Goal: Transaction & Acquisition: Purchase product/service

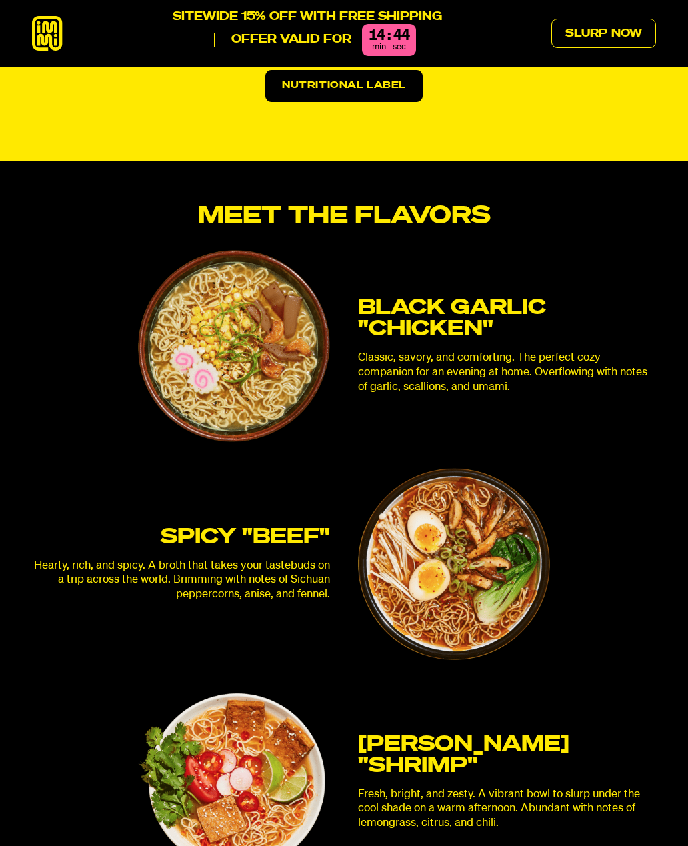
scroll to position [3144, 0]
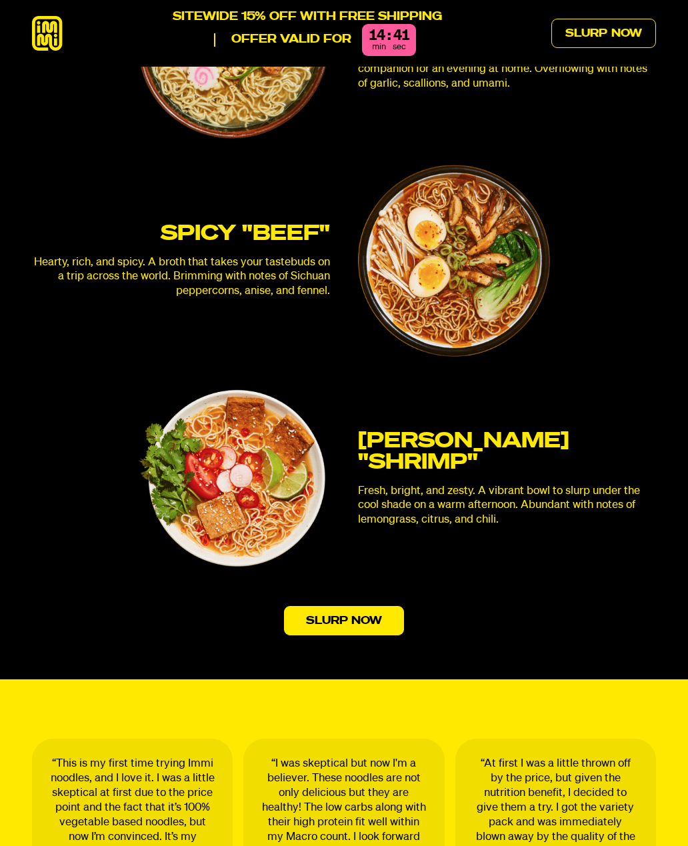
click at [341, 606] on link "Slurp Now" at bounding box center [344, 620] width 121 height 29
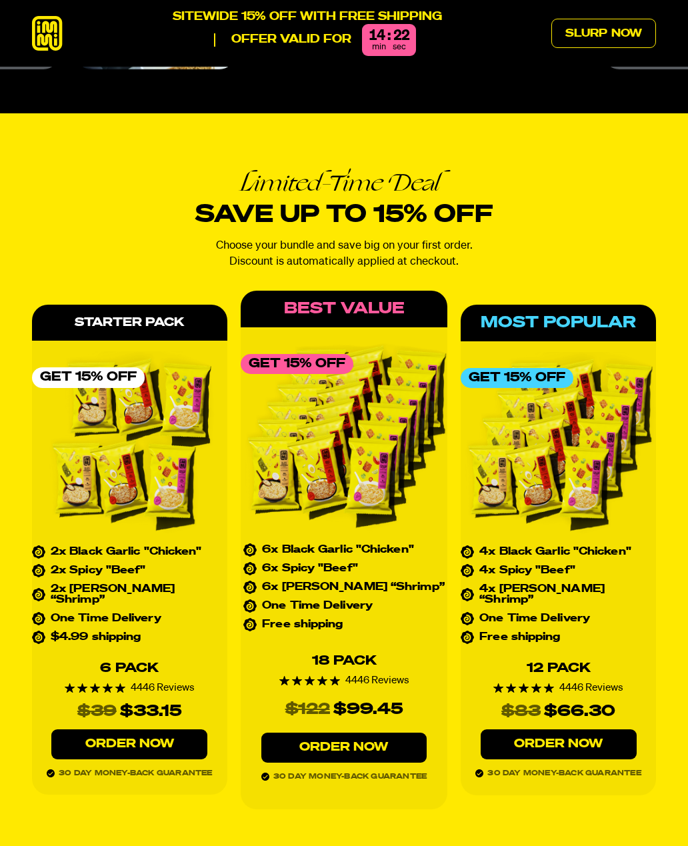
scroll to position [5442, 0]
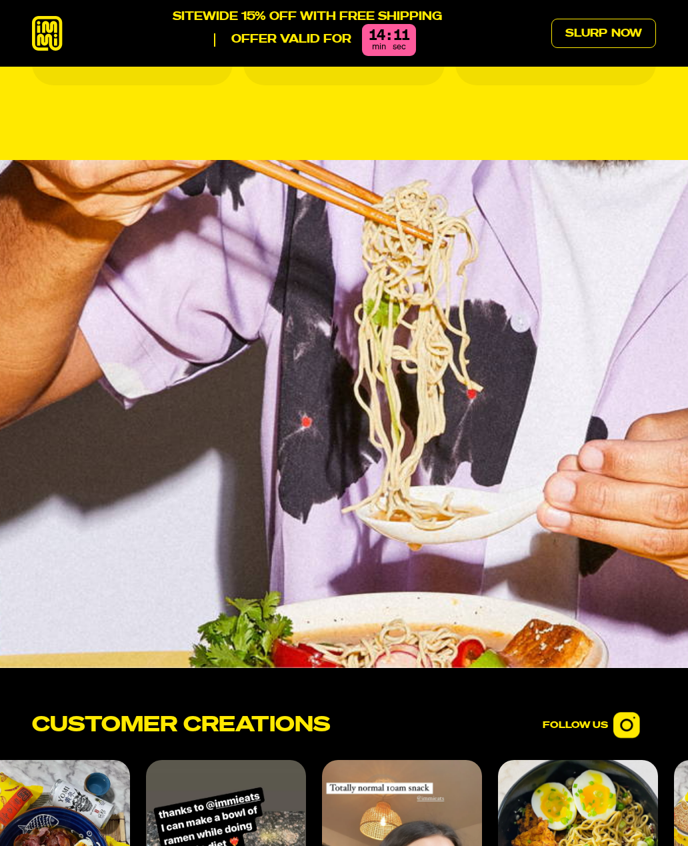
click at [606, 31] on link "Slurp Now" at bounding box center [603, 33] width 105 height 29
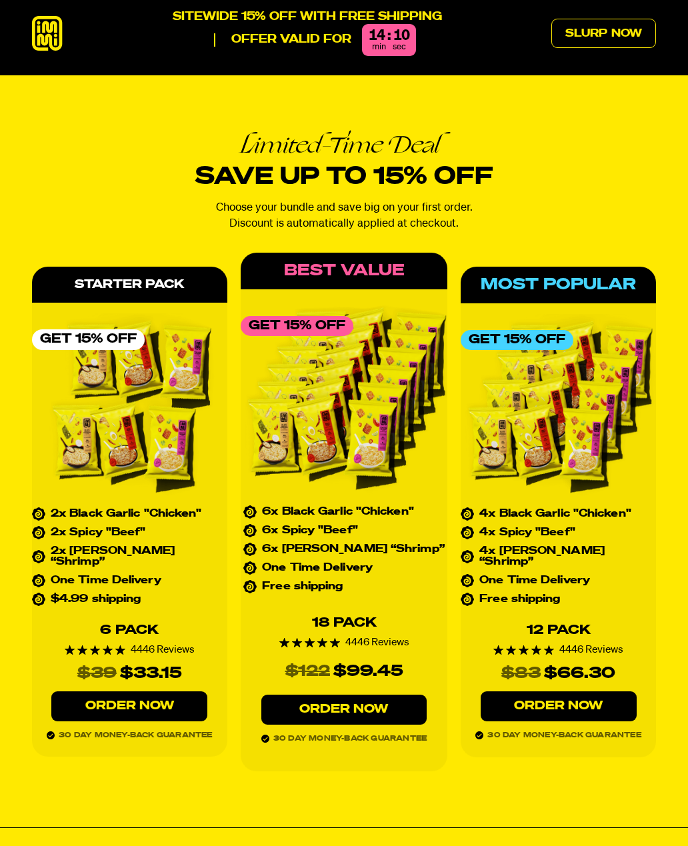
scroll to position [5458, 0]
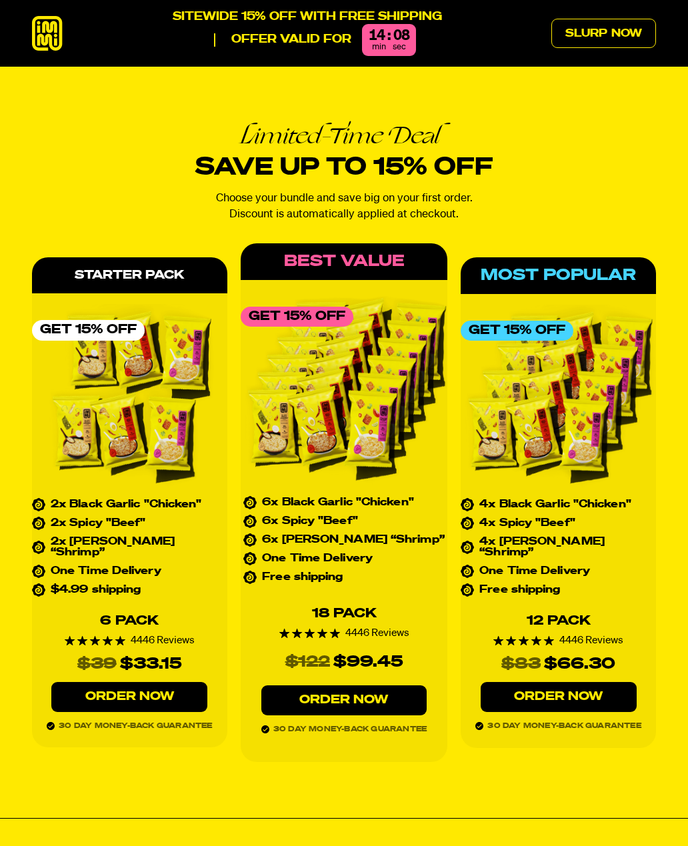
click at [43, 17] on icon at bounding box center [47, 33] width 31 height 35
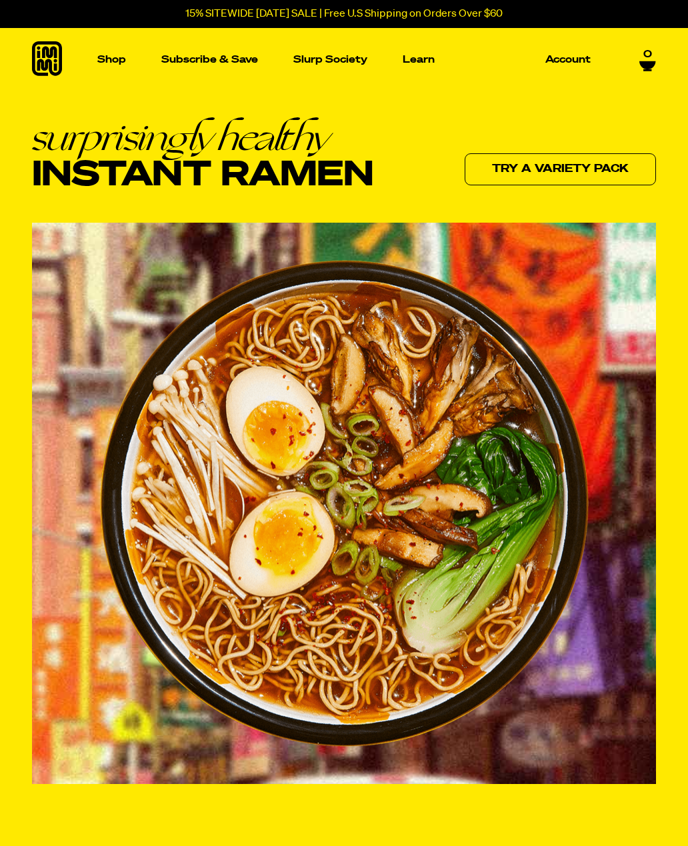
click at [111, 55] on p "Shop" at bounding box center [111, 60] width 29 height 10
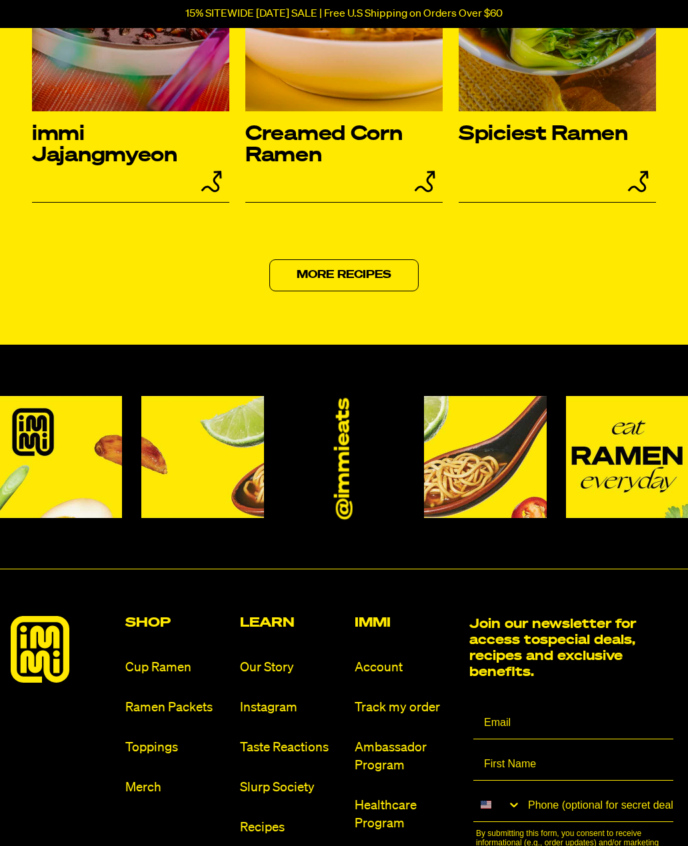
scroll to position [5843, 0]
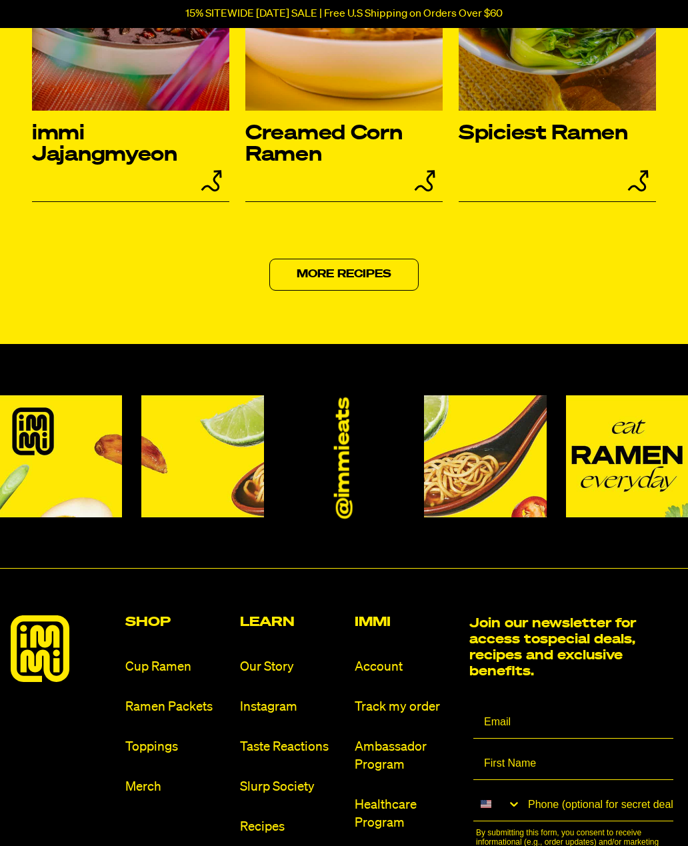
click at [356, 290] on link "More Recipes" at bounding box center [343, 275] width 149 height 32
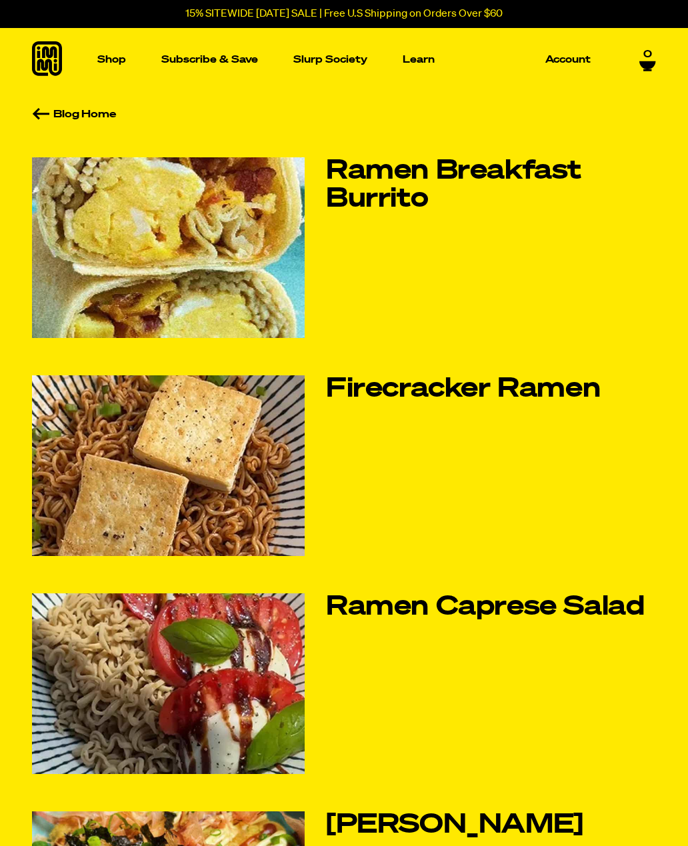
click at [99, 172] on img "Main navigation" at bounding box center [88, 180] width 127 height 127
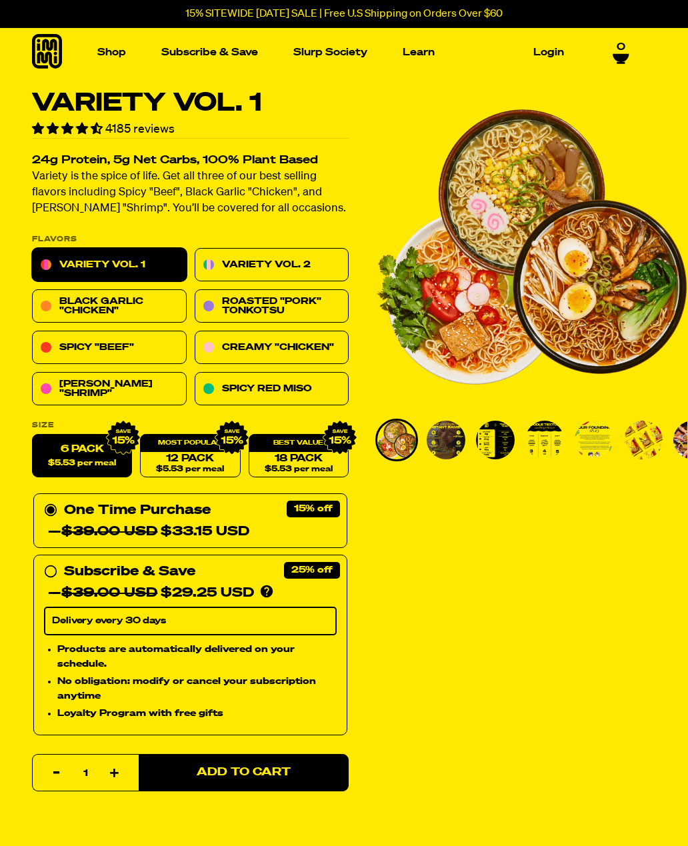
click at [287, 261] on link "Variety Vol. 2" at bounding box center [272, 265] width 155 height 33
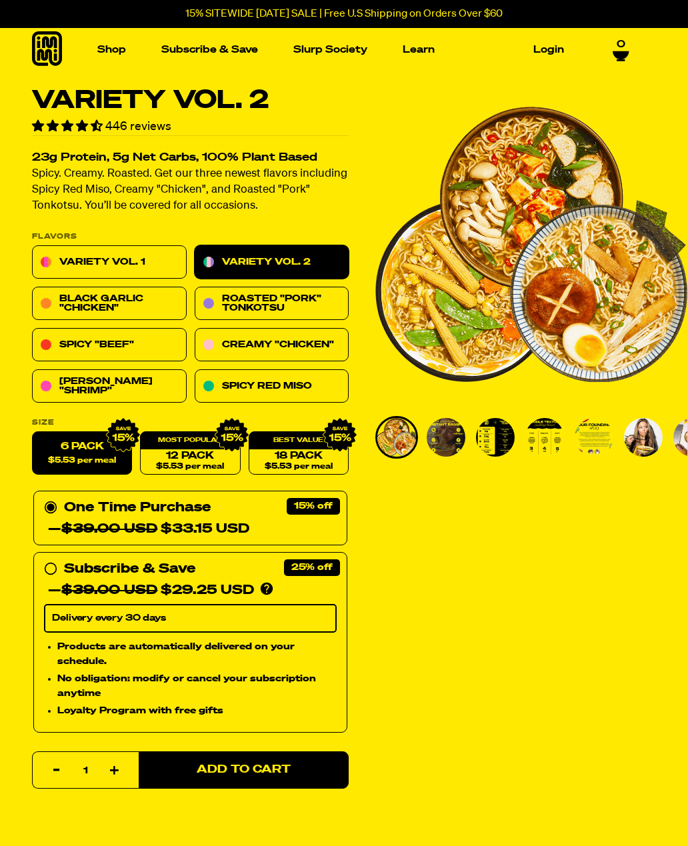
scroll to position [20, 0]
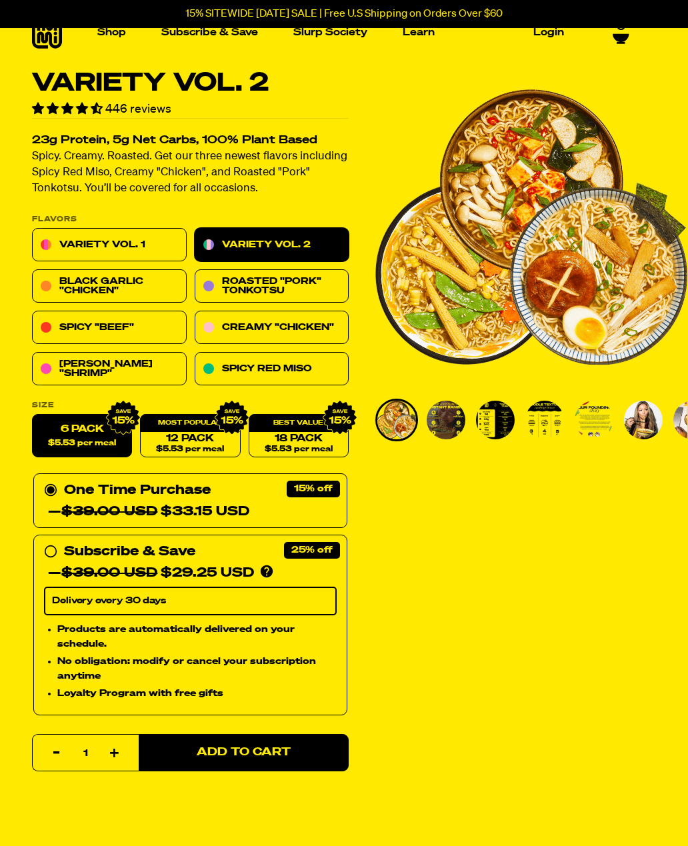
click at [111, 245] on link "Variety Vol. 1" at bounding box center [109, 245] width 155 height 33
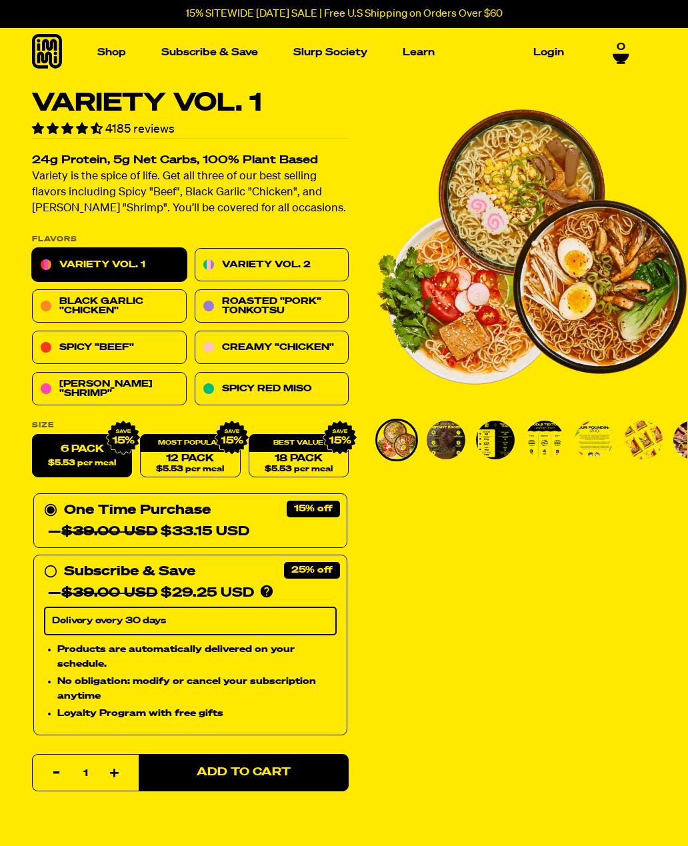
click at [281, 255] on link "Variety Vol. 2" at bounding box center [272, 265] width 155 height 33
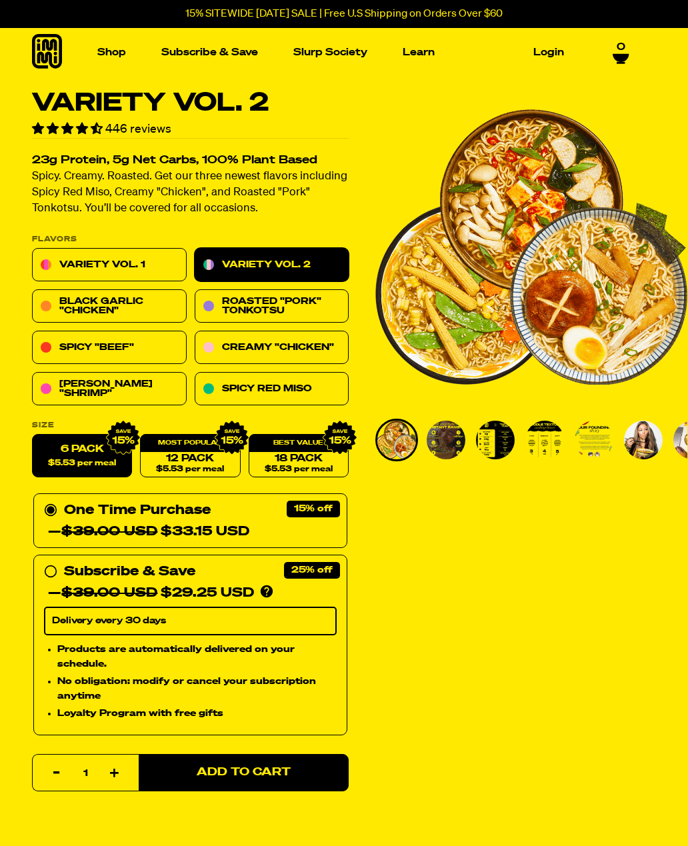
click at [135, 257] on link "Variety Vol. 1" at bounding box center [109, 265] width 155 height 33
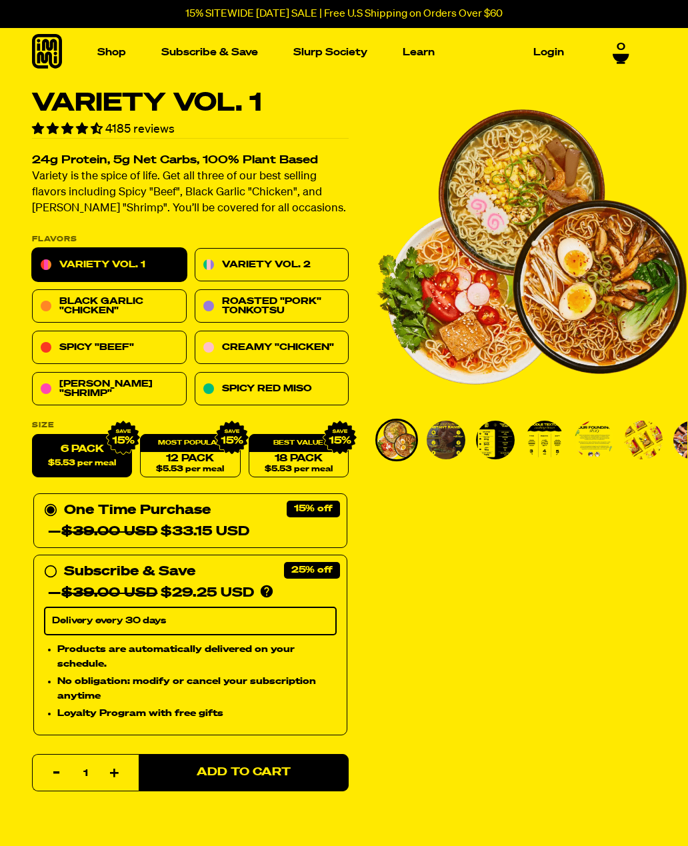
click at [314, 348] on link "Creamy "Chicken"" at bounding box center [272, 347] width 155 height 33
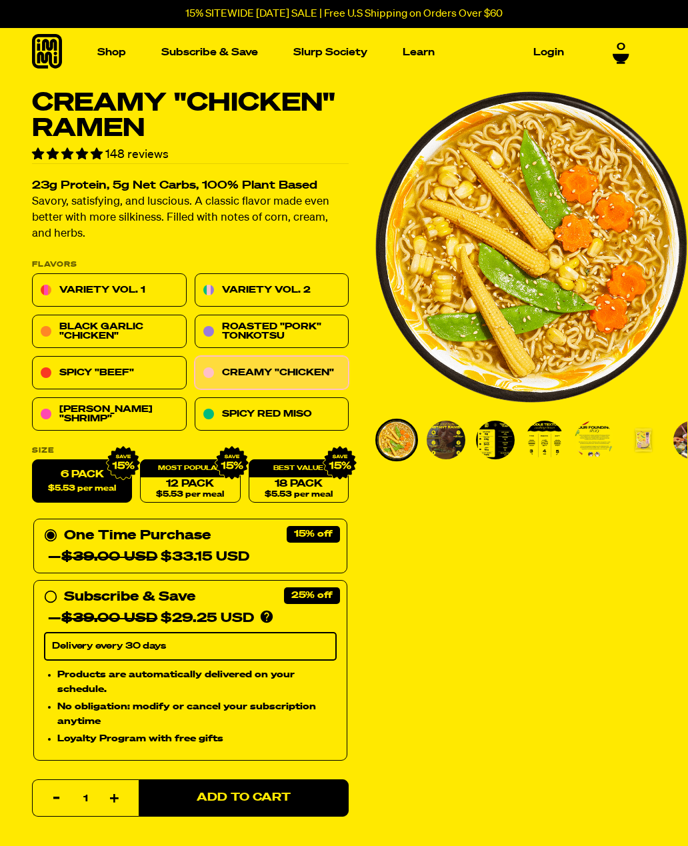
click at [265, 168] on img "Main navigation" at bounding box center [259, 165] width 127 height 127
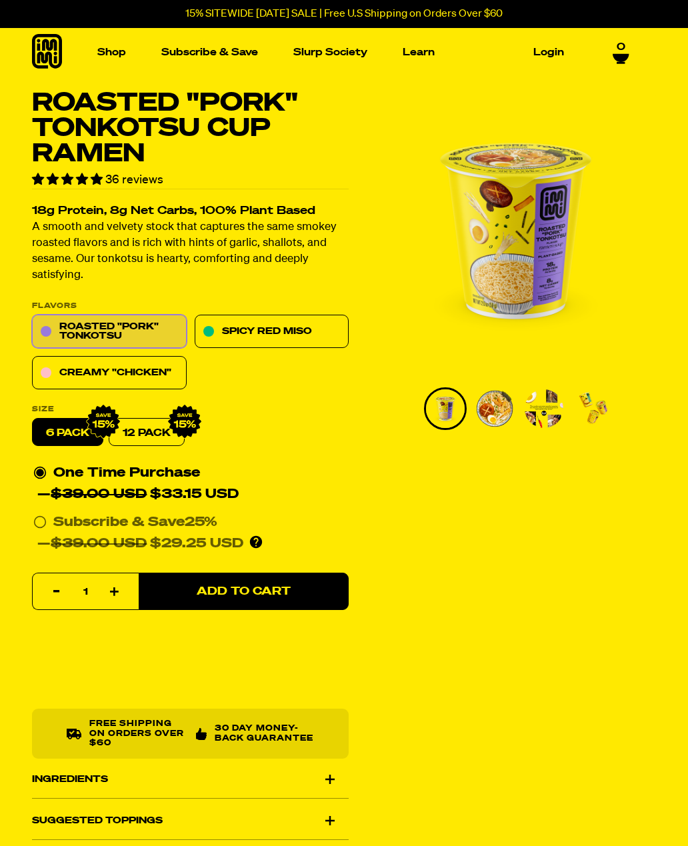
click at [145, 375] on link "Creamy "Chicken"" at bounding box center [109, 372] width 155 height 33
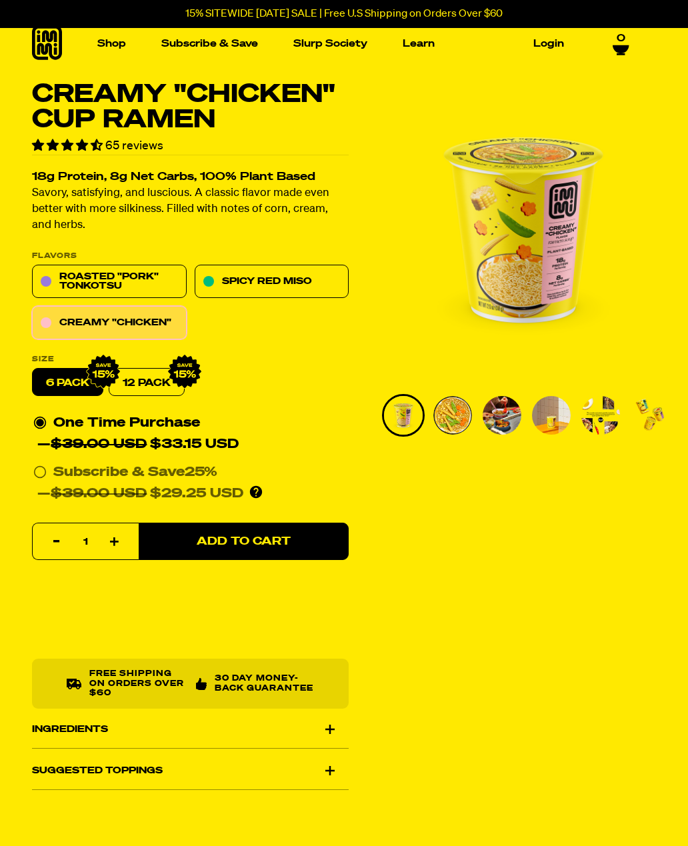
scroll to position [9, 0]
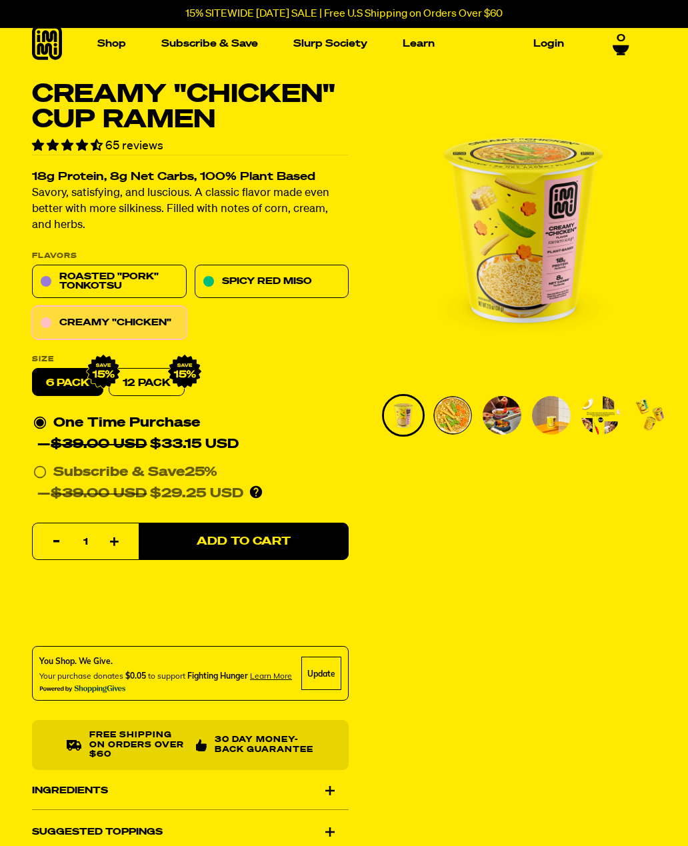
click at [461, 428] on img "Go to slide 2" at bounding box center [452, 415] width 39 height 39
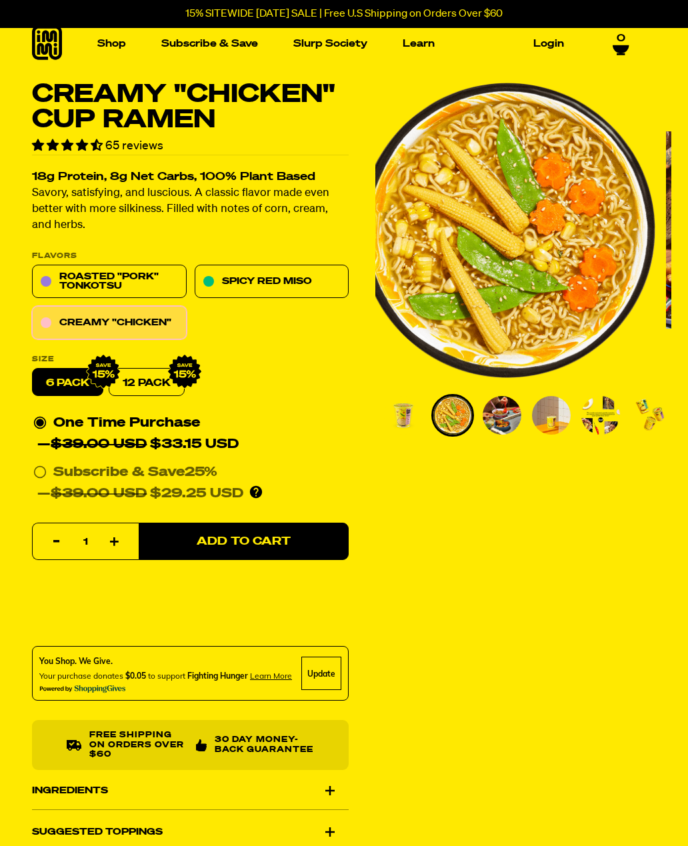
click at [508, 420] on img "Go to slide 3" at bounding box center [501, 415] width 39 height 39
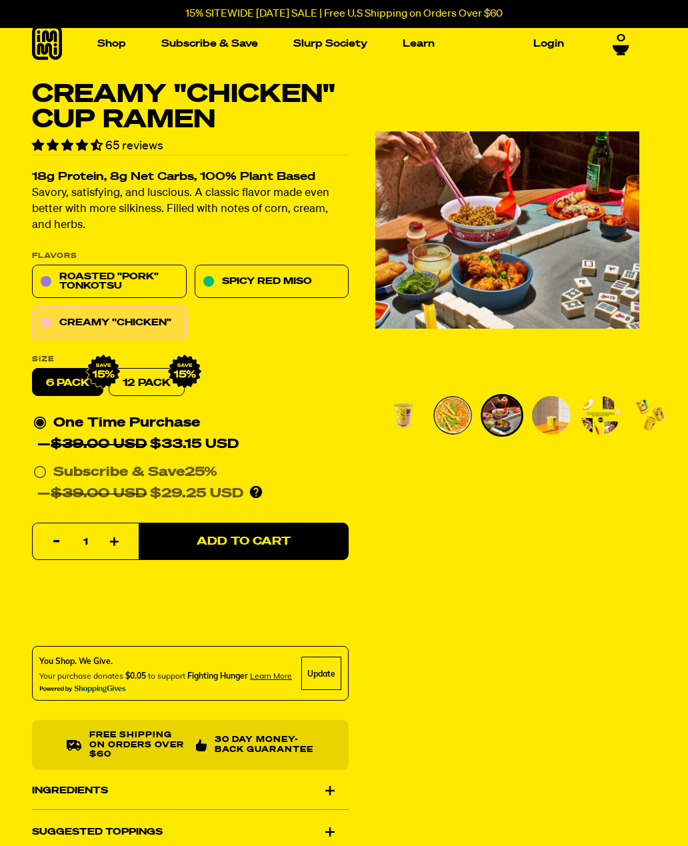
click at [561, 429] on img "Go to slide 4" at bounding box center [551, 415] width 39 height 39
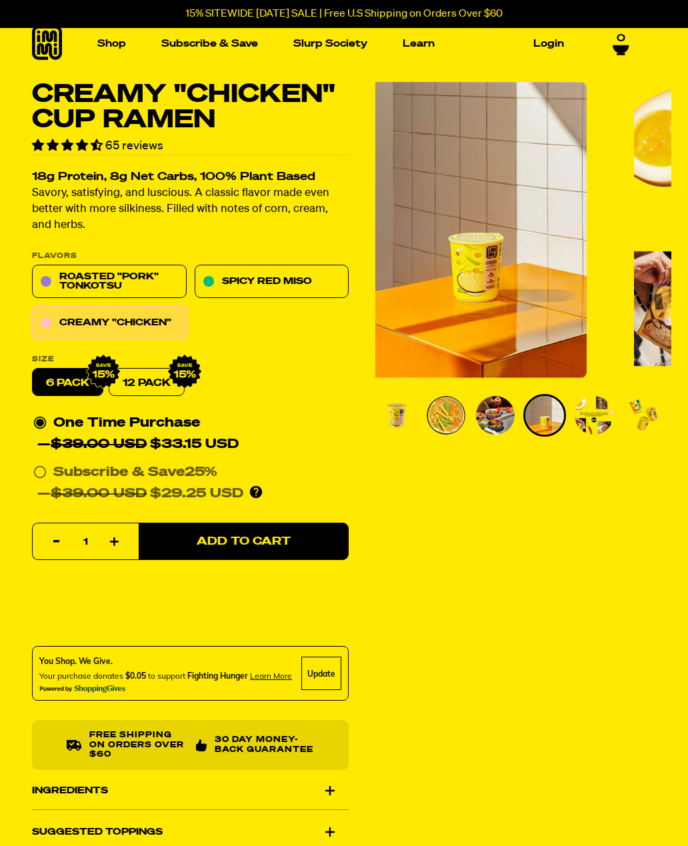
click at [606, 429] on img "Go to slide 5" at bounding box center [593, 415] width 39 height 39
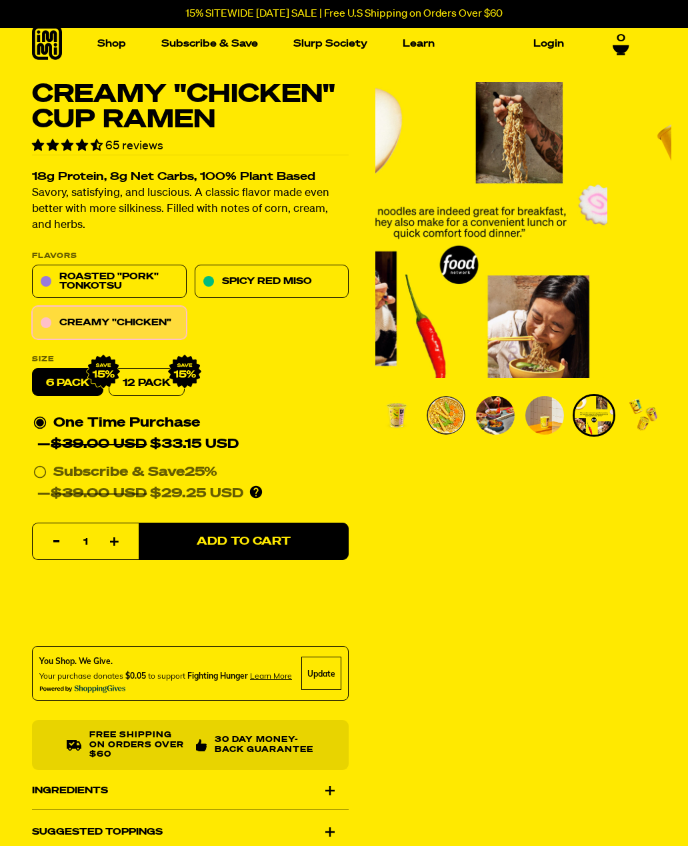
click at [652, 430] on img "Go to slide 6" at bounding box center [643, 415] width 39 height 39
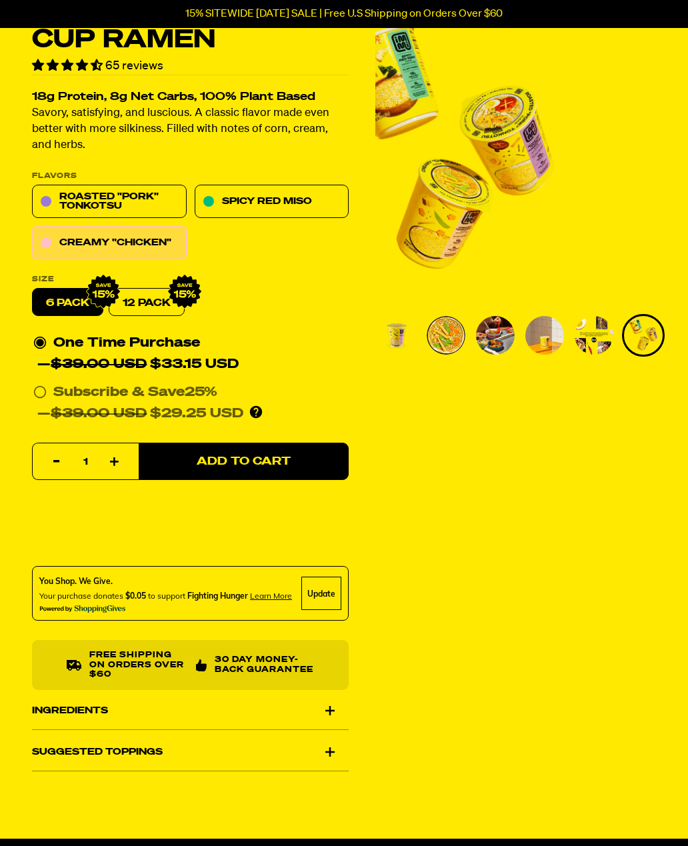
scroll to position [0, 0]
